Goal: Transaction & Acquisition: Purchase product/service

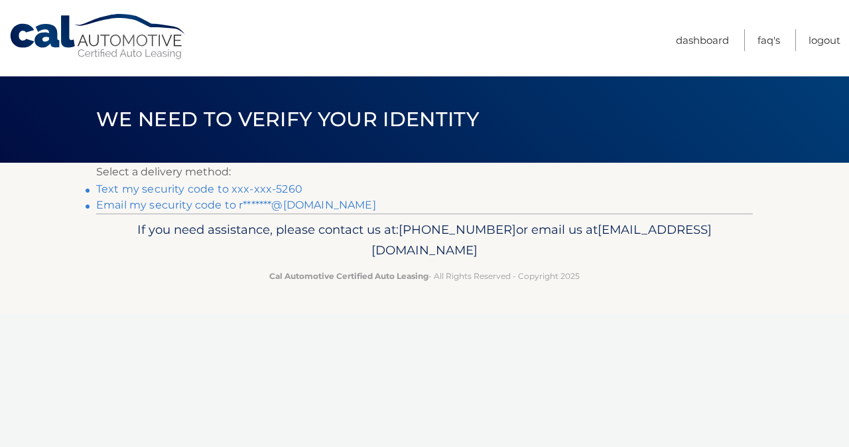
click at [249, 187] on link "Text my security code to xxx-xxx-5260" at bounding box center [199, 188] width 206 height 13
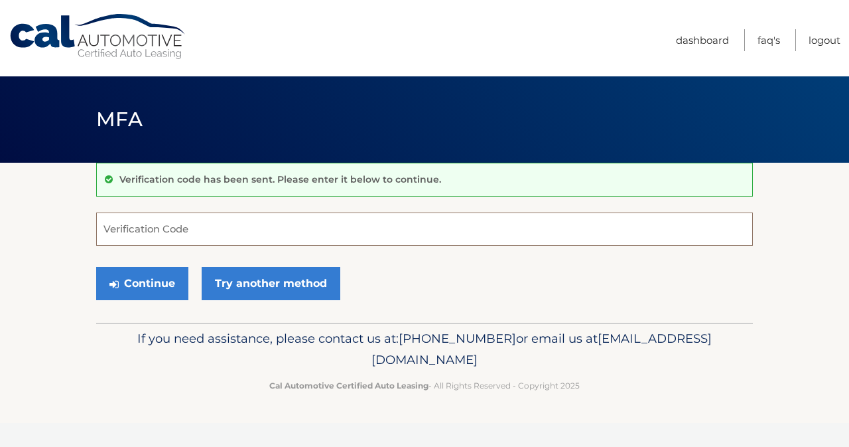
click at [152, 230] on input "Verification Code" at bounding box center [424, 228] width 657 height 33
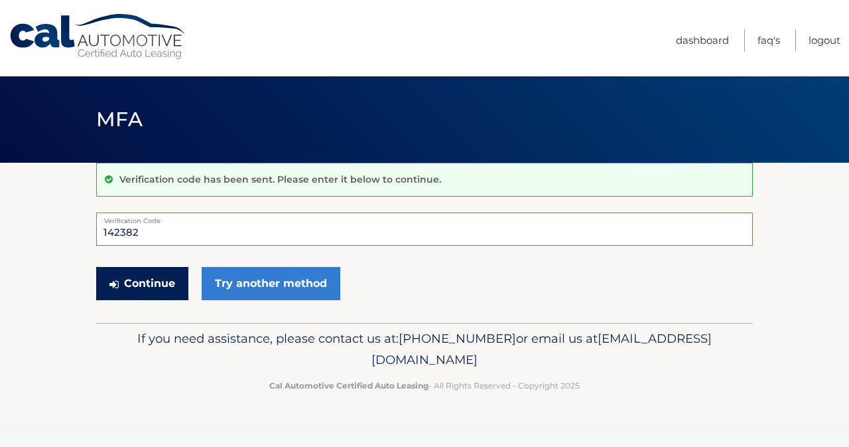
type input "142382"
click at [152, 289] on button "Continue" at bounding box center [142, 283] width 92 height 33
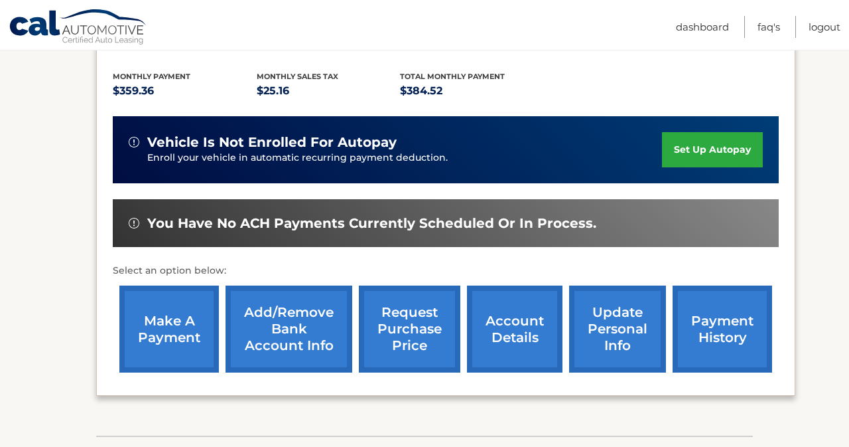
scroll to position [271, 0]
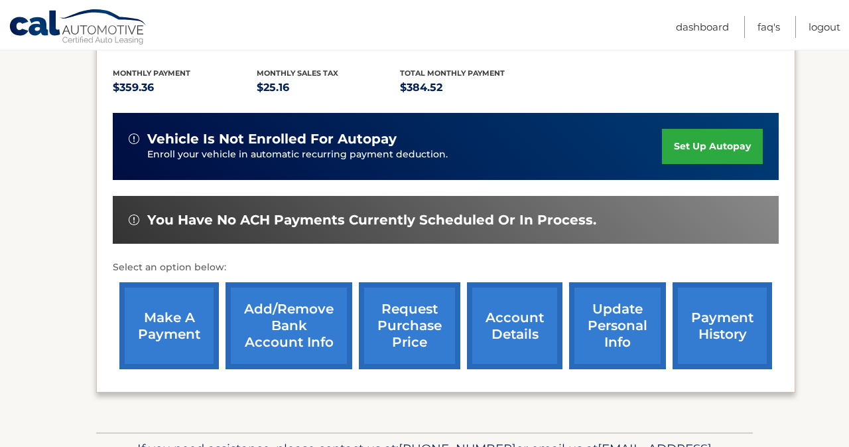
click at [754, 322] on link "payment history" at bounding box center [723, 325] width 100 height 87
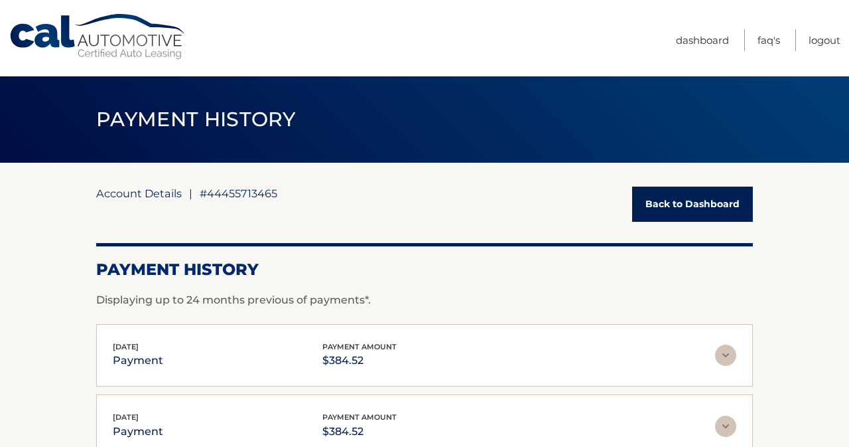
click at [112, 197] on link "Account Details" at bounding box center [139, 192] width 86 height 13
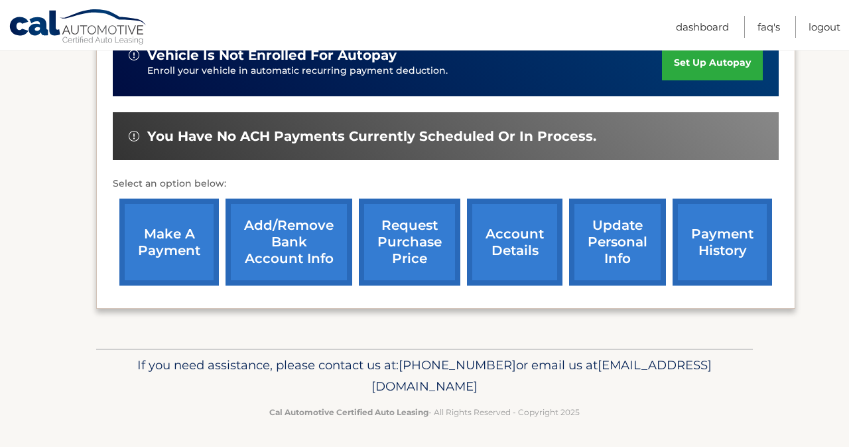
scroll to position [354, 0]
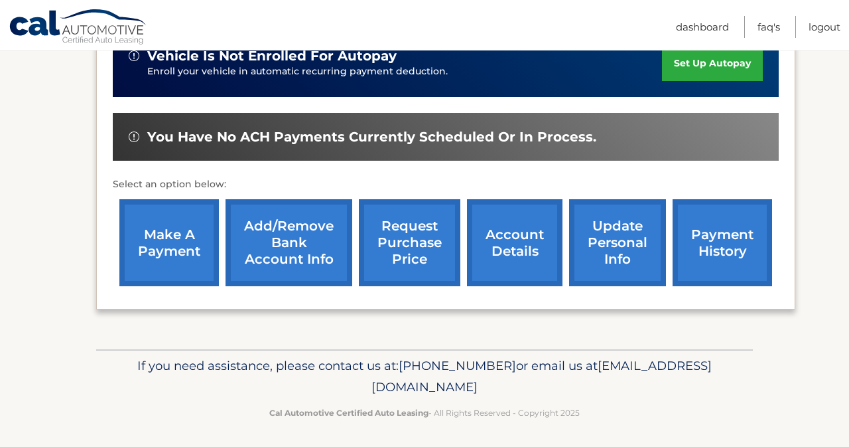
click at [184, 247] on link "make a payment" at bounding box center [169, 242] width 100 height 87
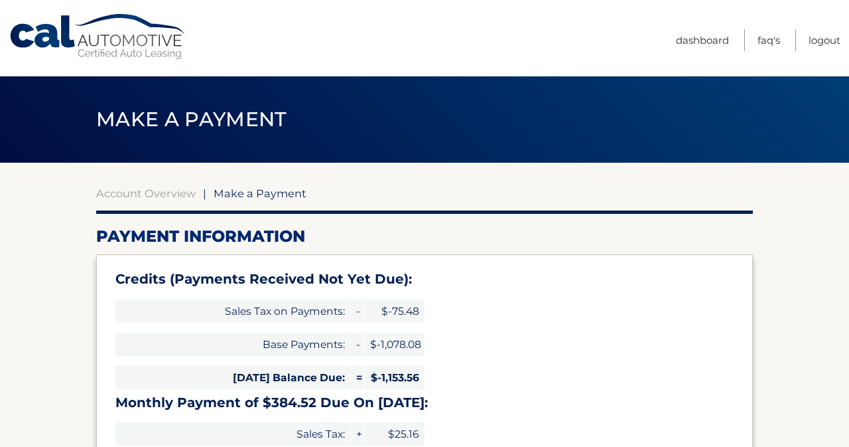
select select "YjFkNTEyNmEtMzg1Yi00MjZjLWI4NmMtYTNiMTZjYzlhMzU2"
click at [824, 42] on link "Logout" at bounding box center [825, 40] width 32 height 22
